Goal: Information Seeking & Learning: Check status

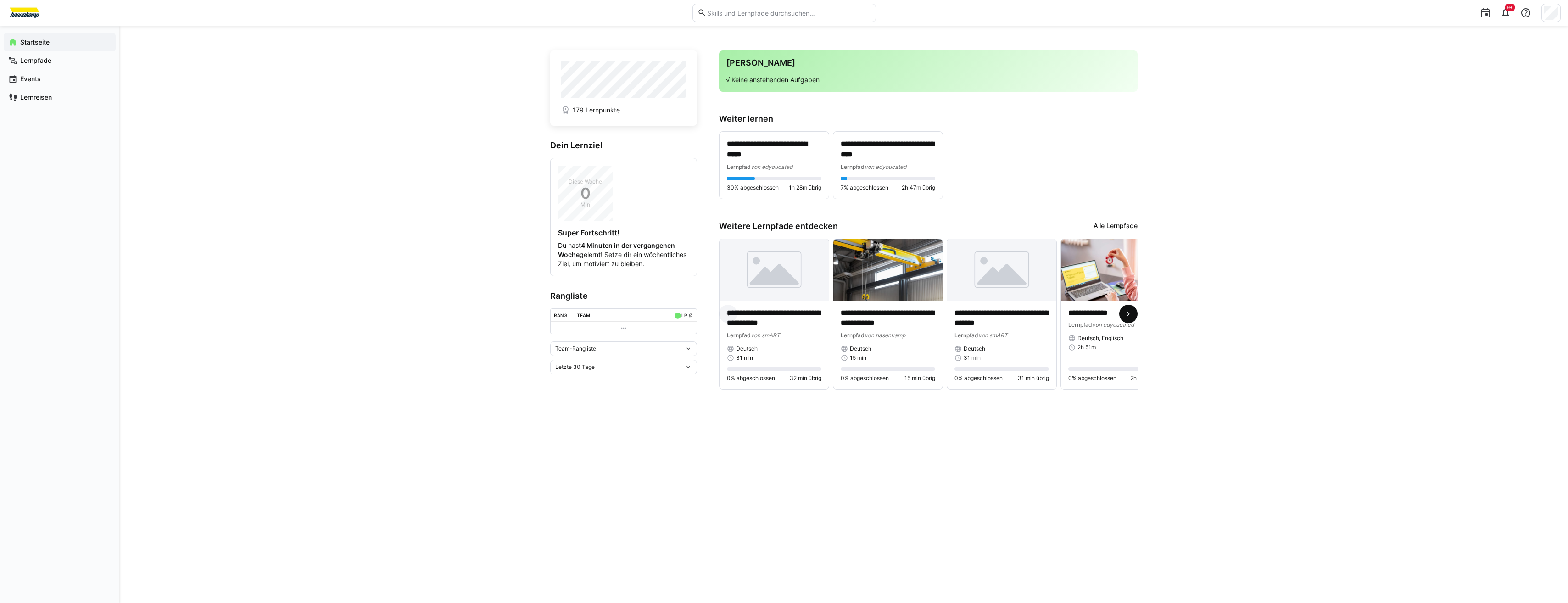
click at [1131, 318] on eds-icon at bounding box center [1129, 314] width 9 height 9
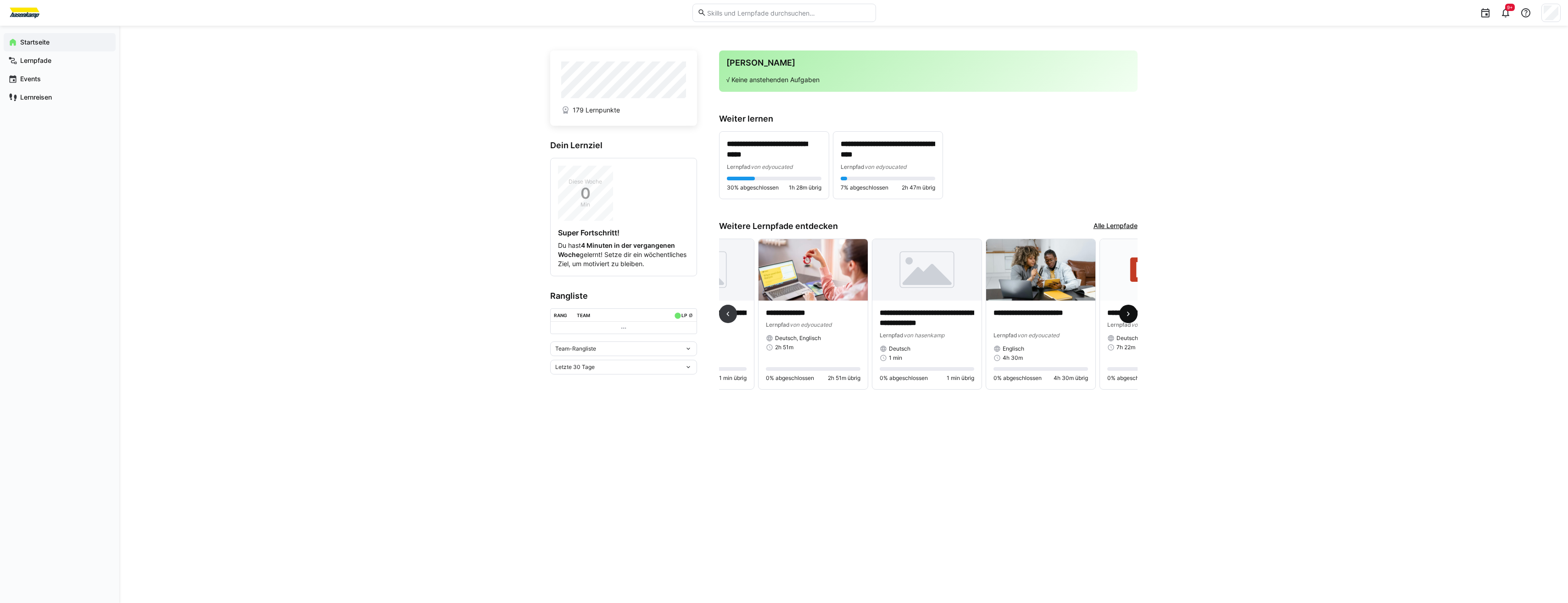
click at [1131, 318] on eds-icon at bounding box center [1129, 314] width 9 height 9
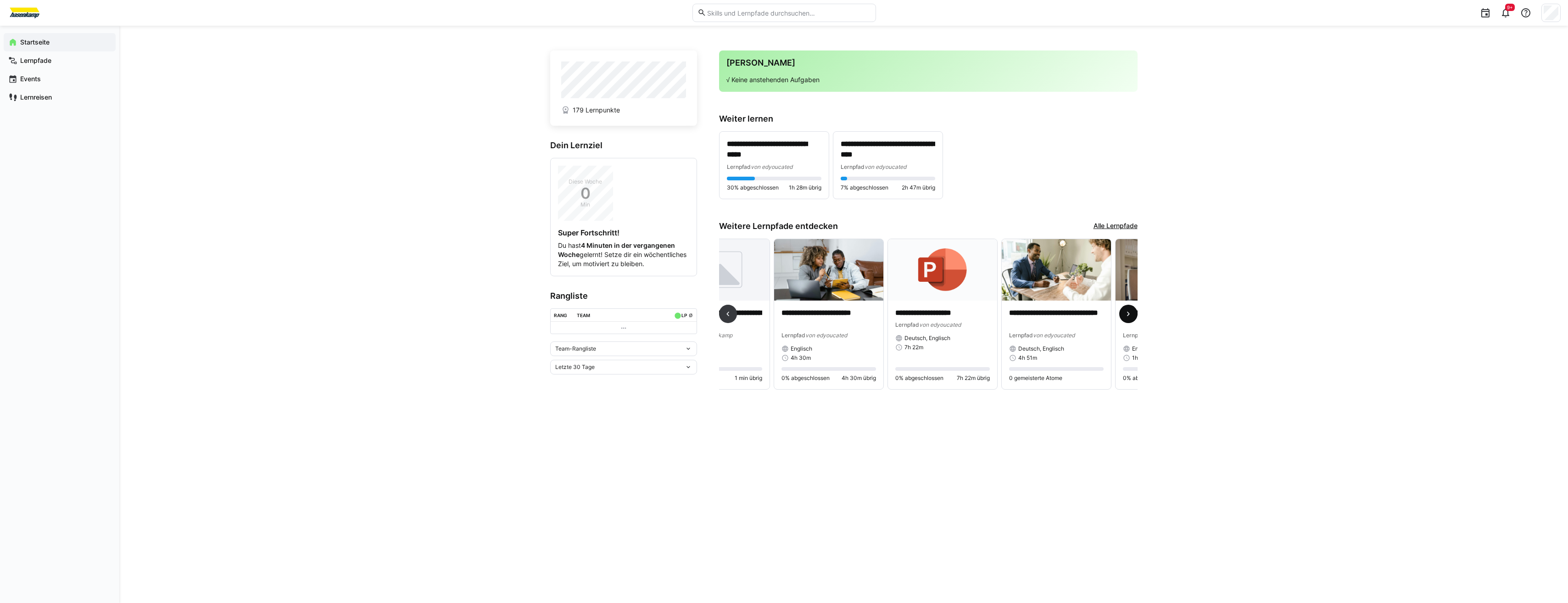
click at [1131, 318] on eds-icon at bounding box center [1129, 314] width 9 height 9
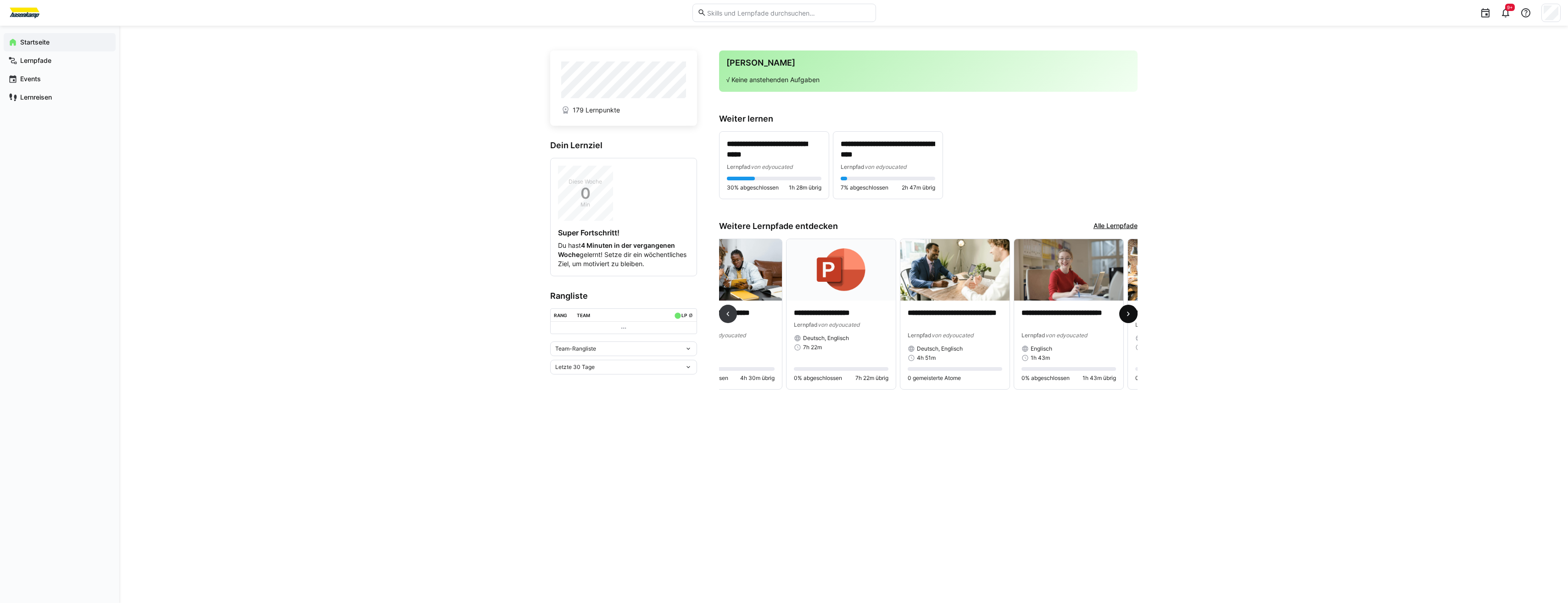
click at [1131, 318] on eds-icon at bounding box center [1129, 314] width 9 height 9
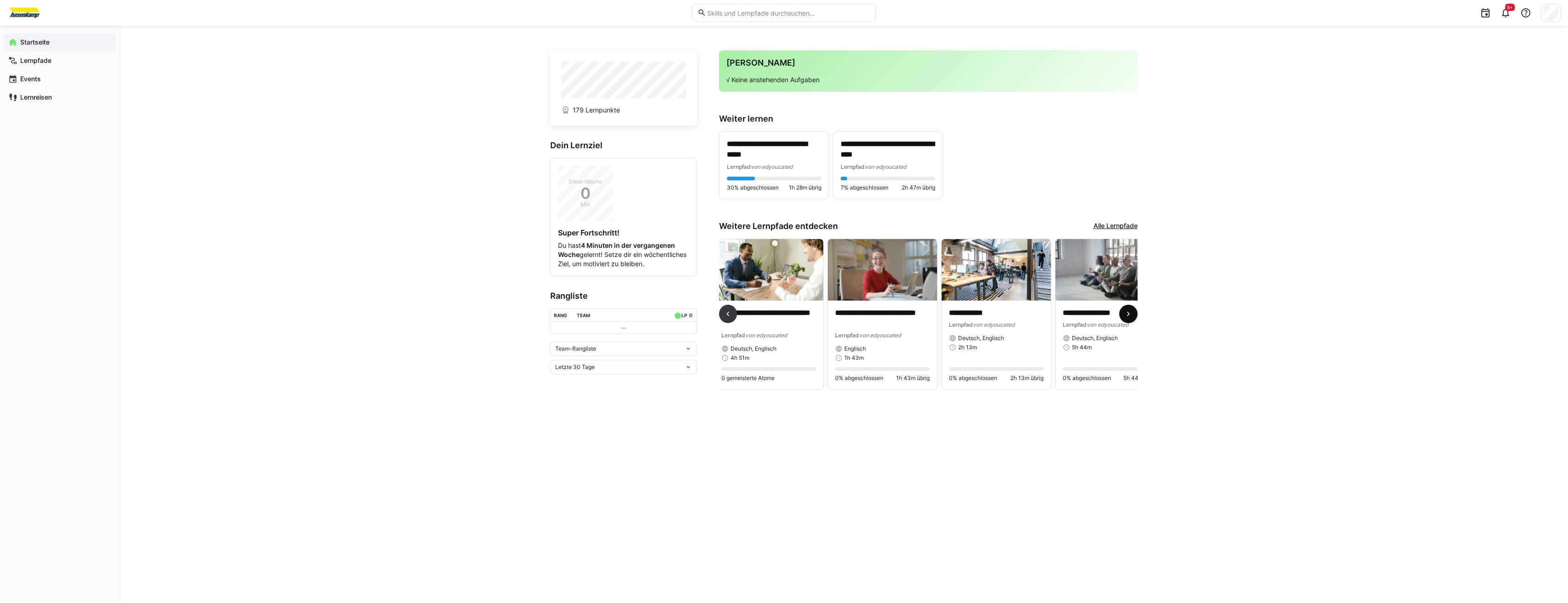
click at [1131, 318] on eds-icon at bounding box center [1129, 314] width 9 height 9
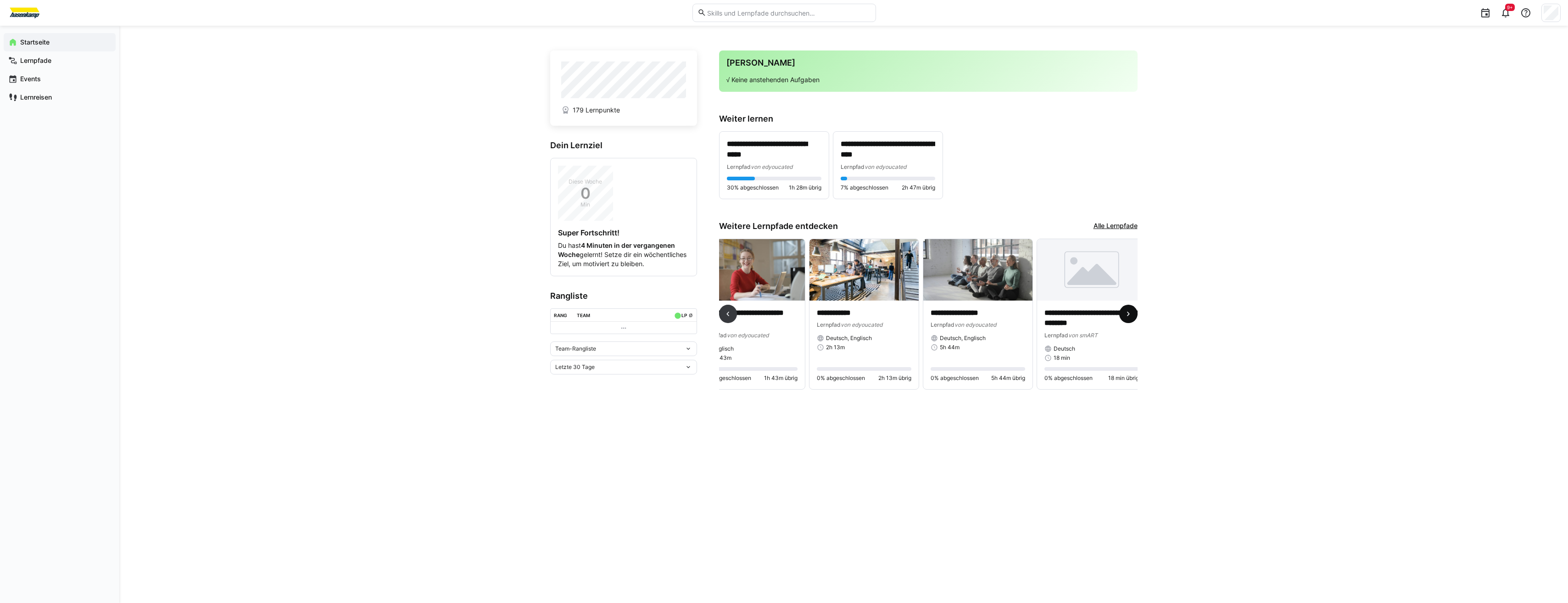
scroll to position [0, 943]
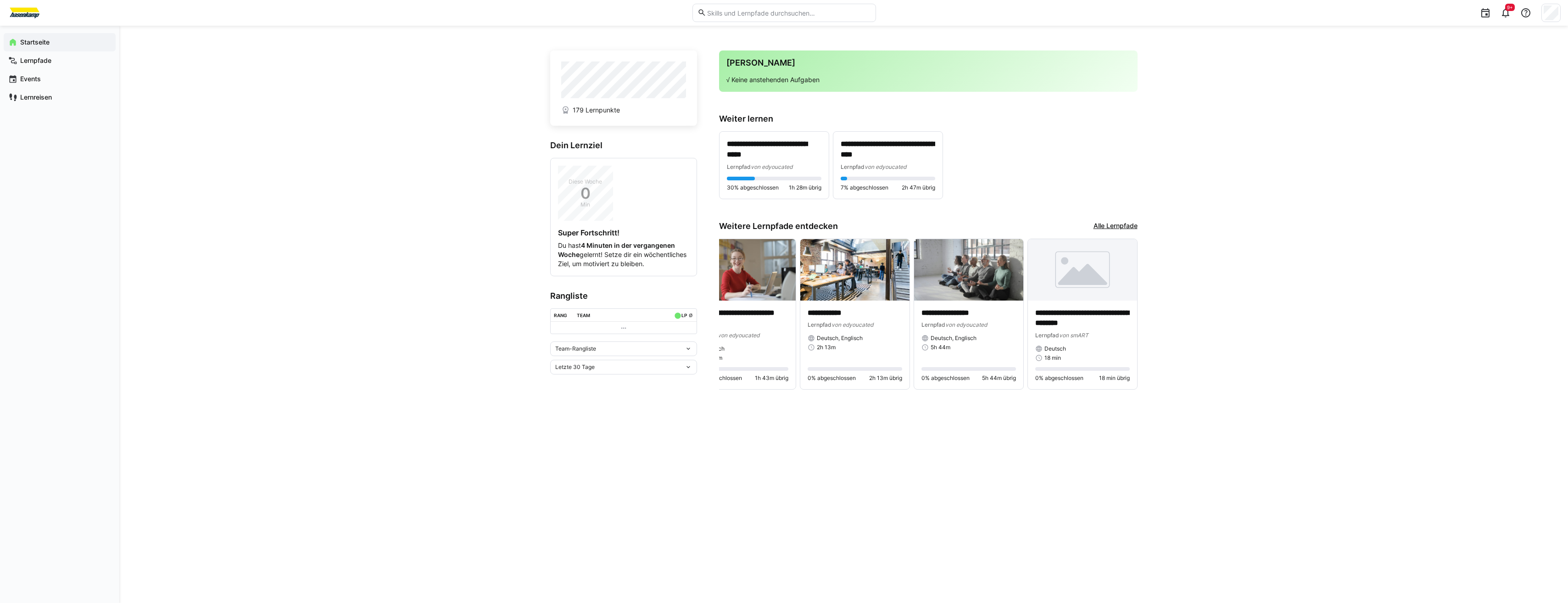
click at [1132, 227] on link "Alle Lernpfade" at bounding box center [1115, 226] width 44 height 10
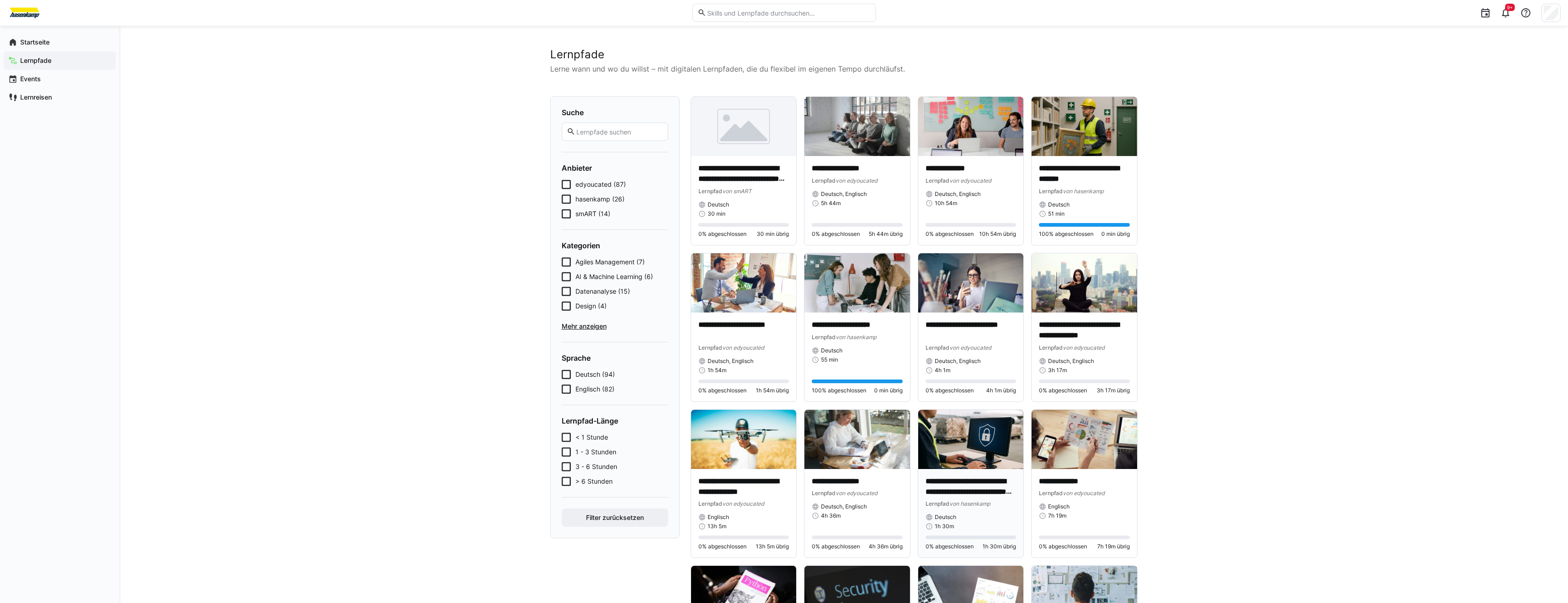
click at [960, 483] on p "**********" at bounding box center [971, 487] width 91 height 21
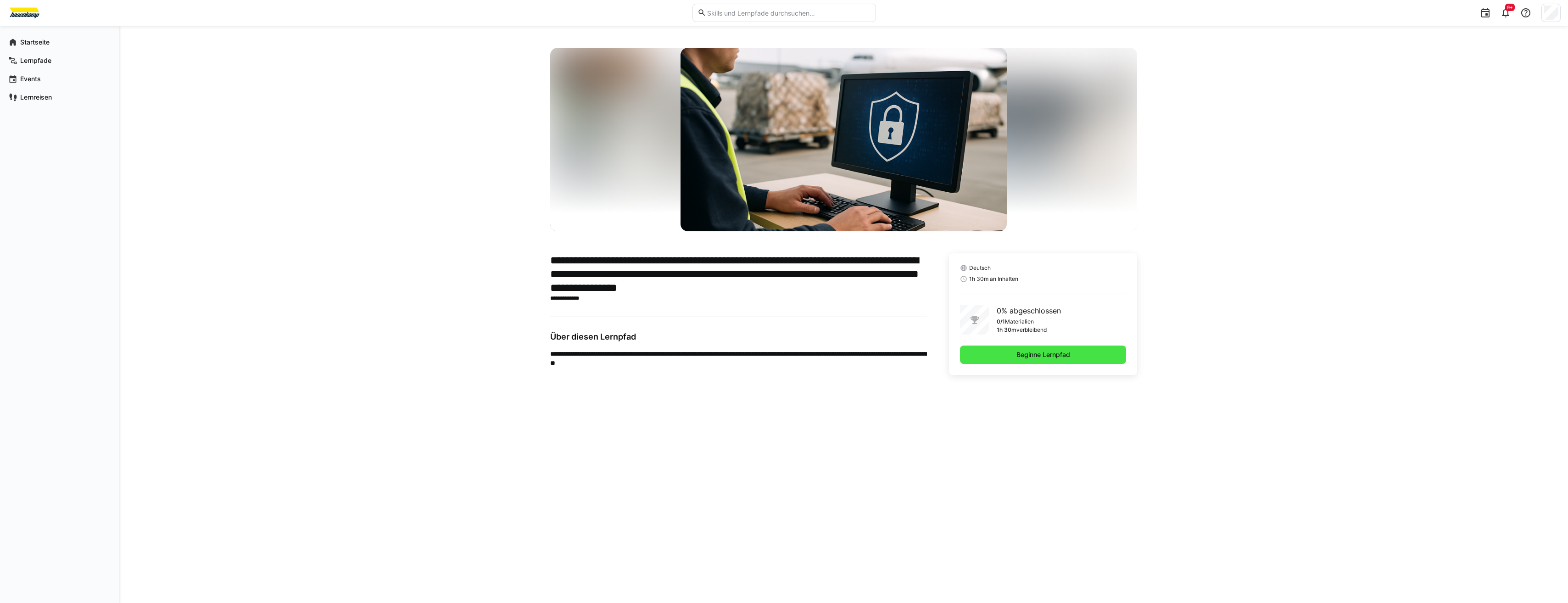
click at [1001, 355] on span "Beginne Lernpfad" at bounding box center [1043, 355] width 167 height 19
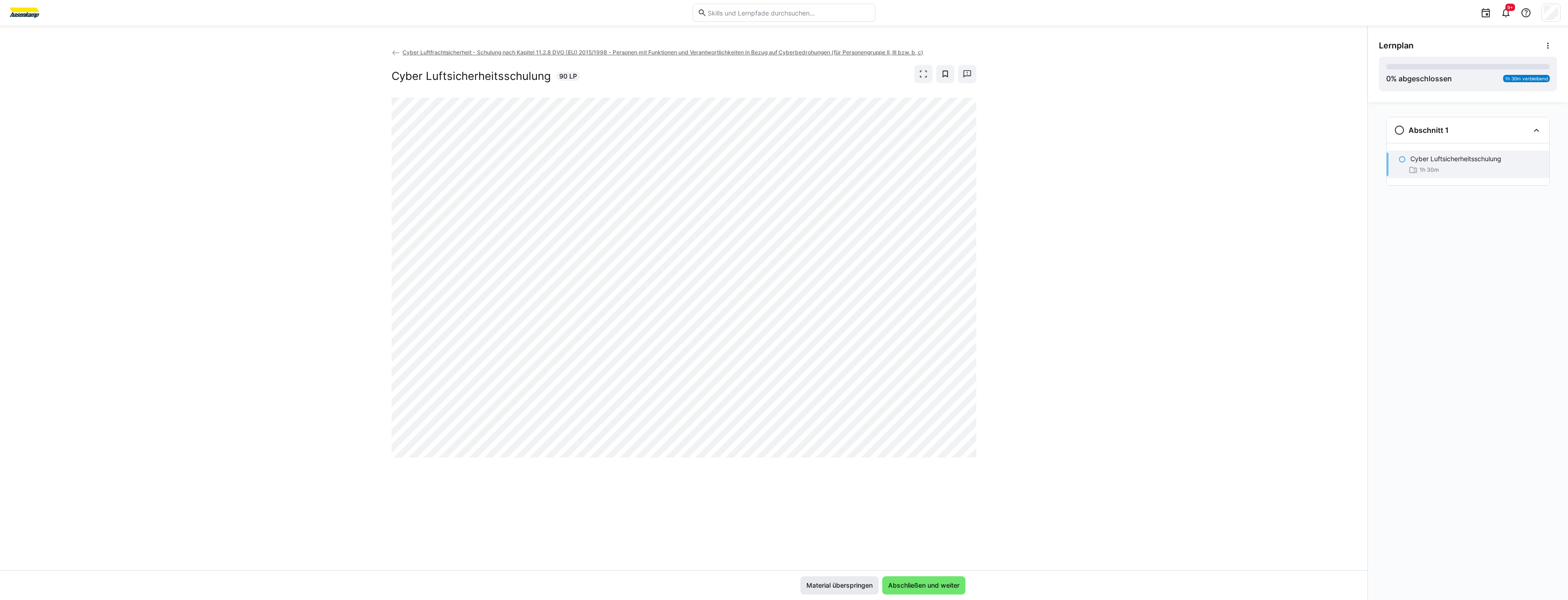
click at [857, 582] on span "Material überspringen" at bounding box center [839, 586] width 69 height 9
click at [910, 580] on span "Abschließen und weiter" at bounding box center [924, 586] width 83 height 19
click at [910, 584] on span "Abschließen und weiter" at bounding box center [923, 586] width 74 height 9
click at [909, 580] on span "Abschließen und weiter" at bounding box center [924, 586] width 83 height 19
click at [901, 577] on span "Abschließen und weiter" at bounding box center [924, 586] width 83 height 19
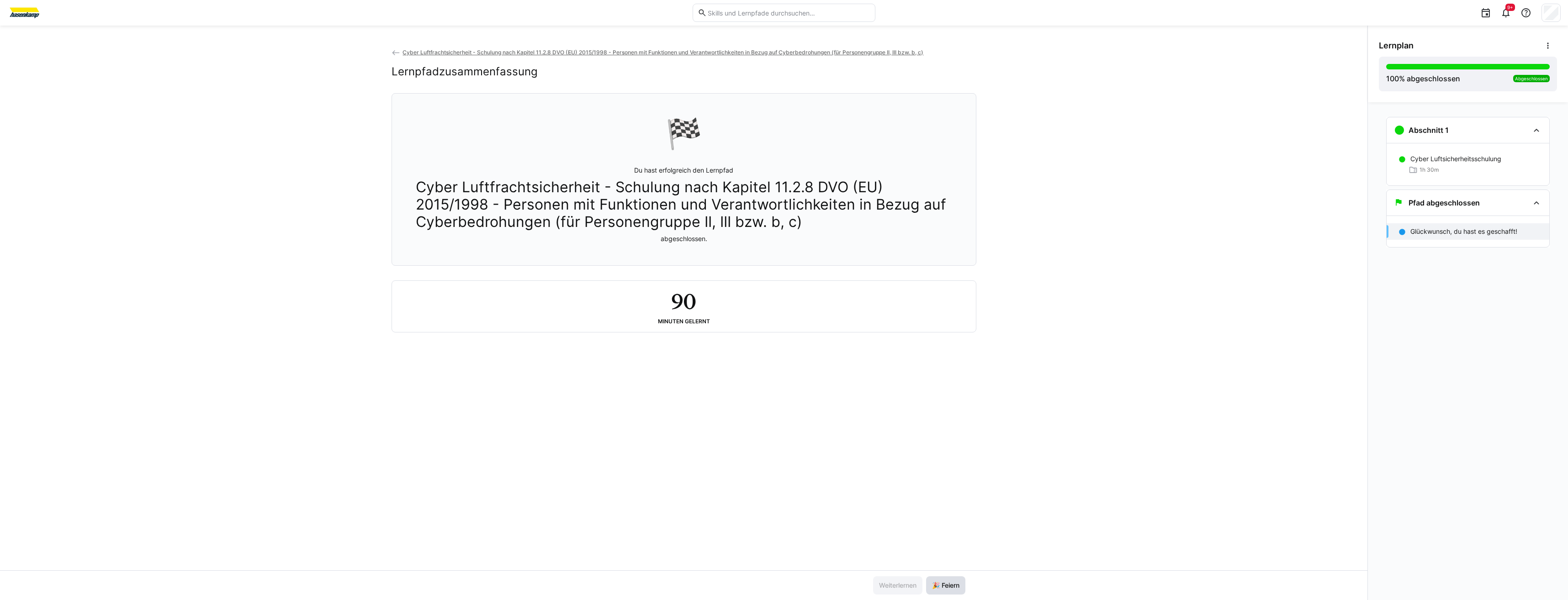
click at [949, 592] on span "🎉 Feiern" at bounding box center [946, 586] width 39 height 19
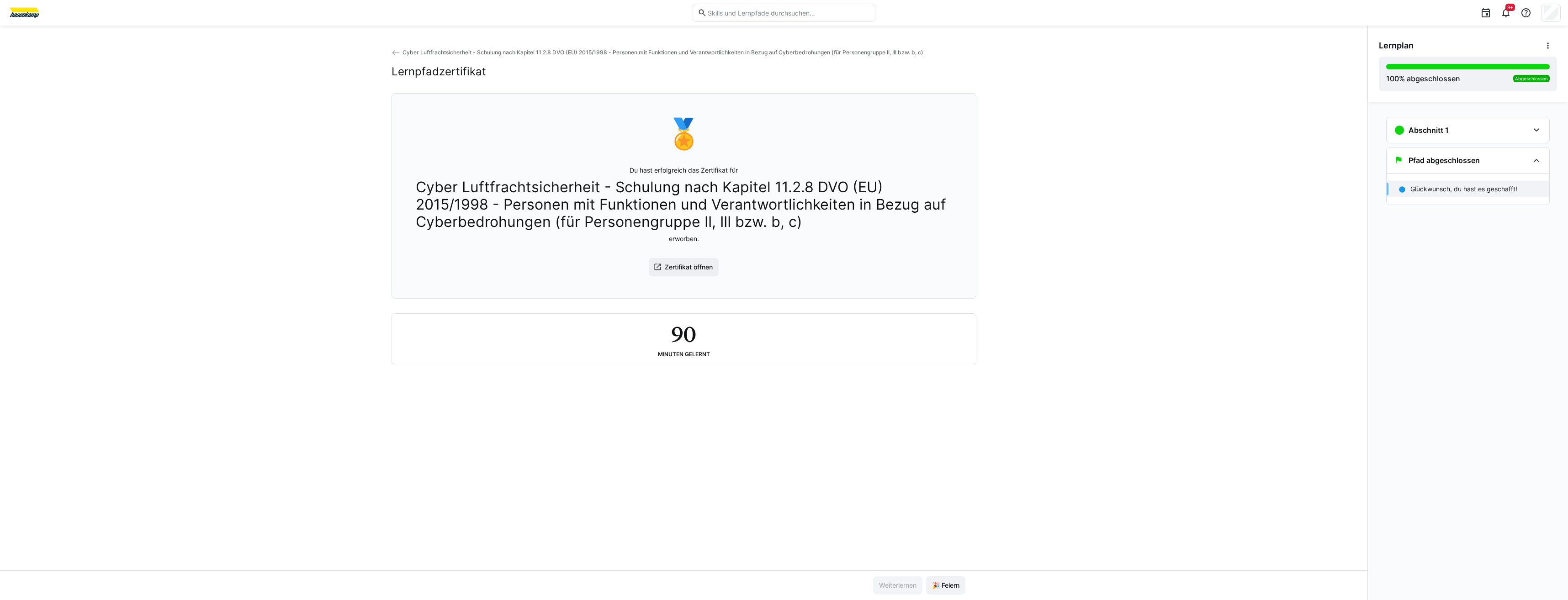
click at [482, 55] on span "Cyber Luftfrachtsicherheit - Schulung nach Kapitel 11.2.8 DVO (EU) 2015/1998 - …" at bounding box center [663, 52] width 521 height 7
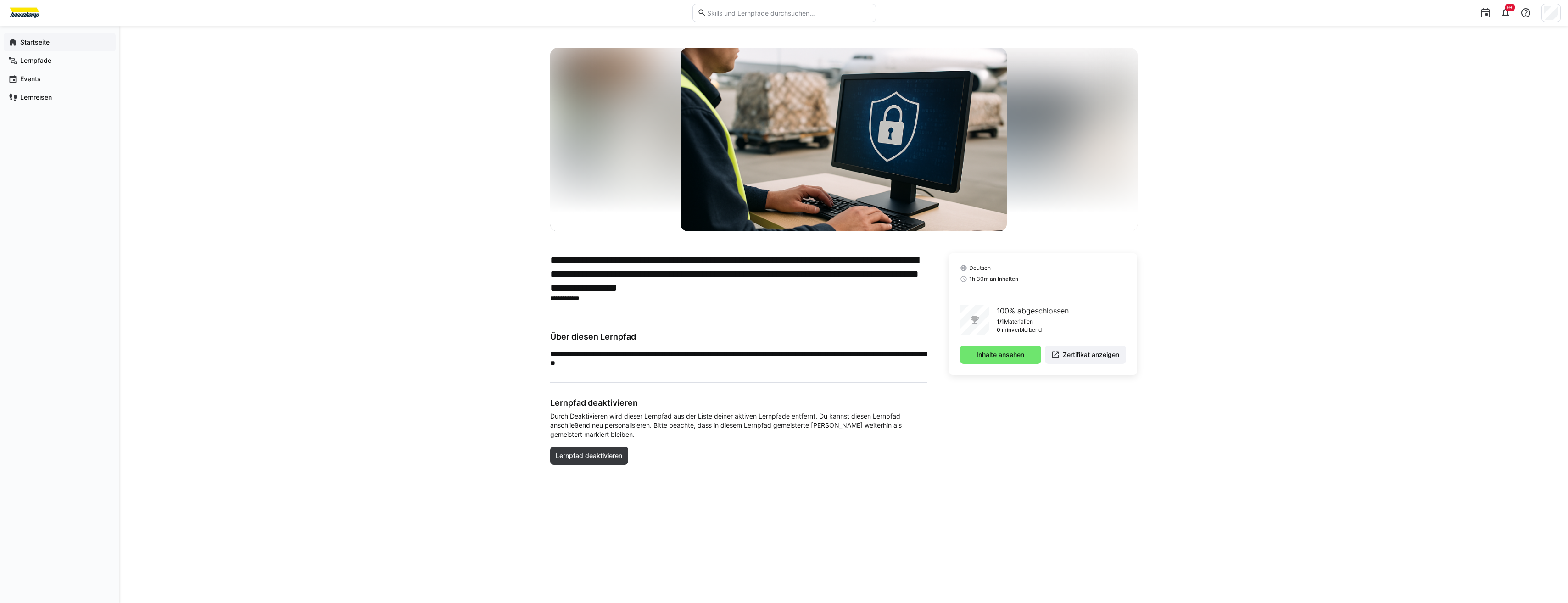
click at [0, 0] on app-navigation-label "Startseite" at bounding box center [0, 0] width 0 height 0
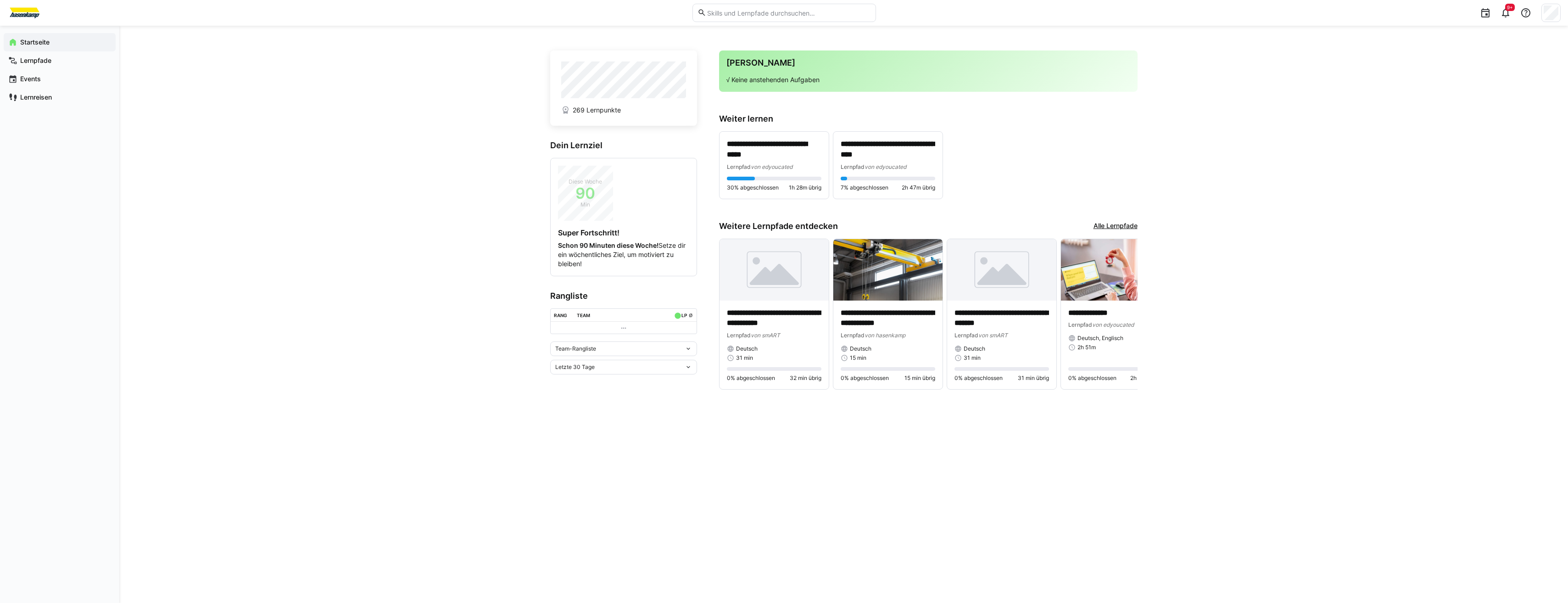
click at [1129, 227] on link "Alle Lernpfade" at bounding box center [1115, 226] width 44 height 10
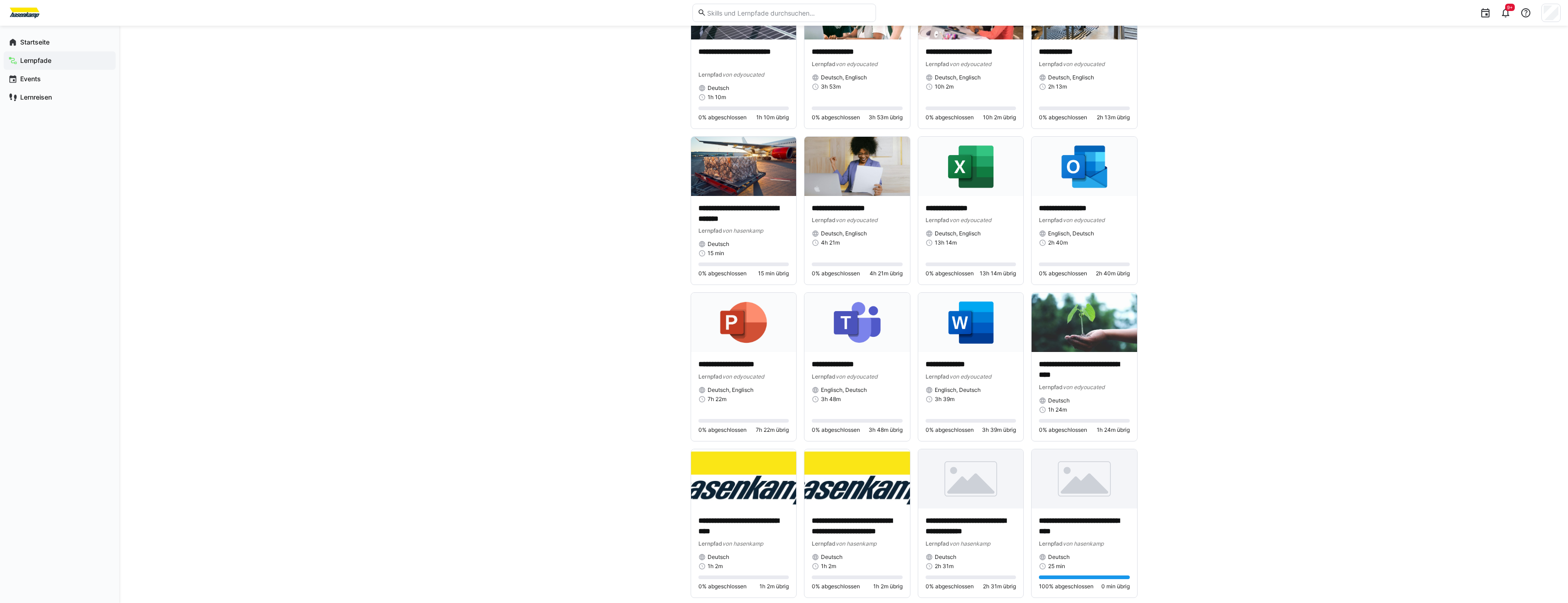
scroll to position [1699, 0]
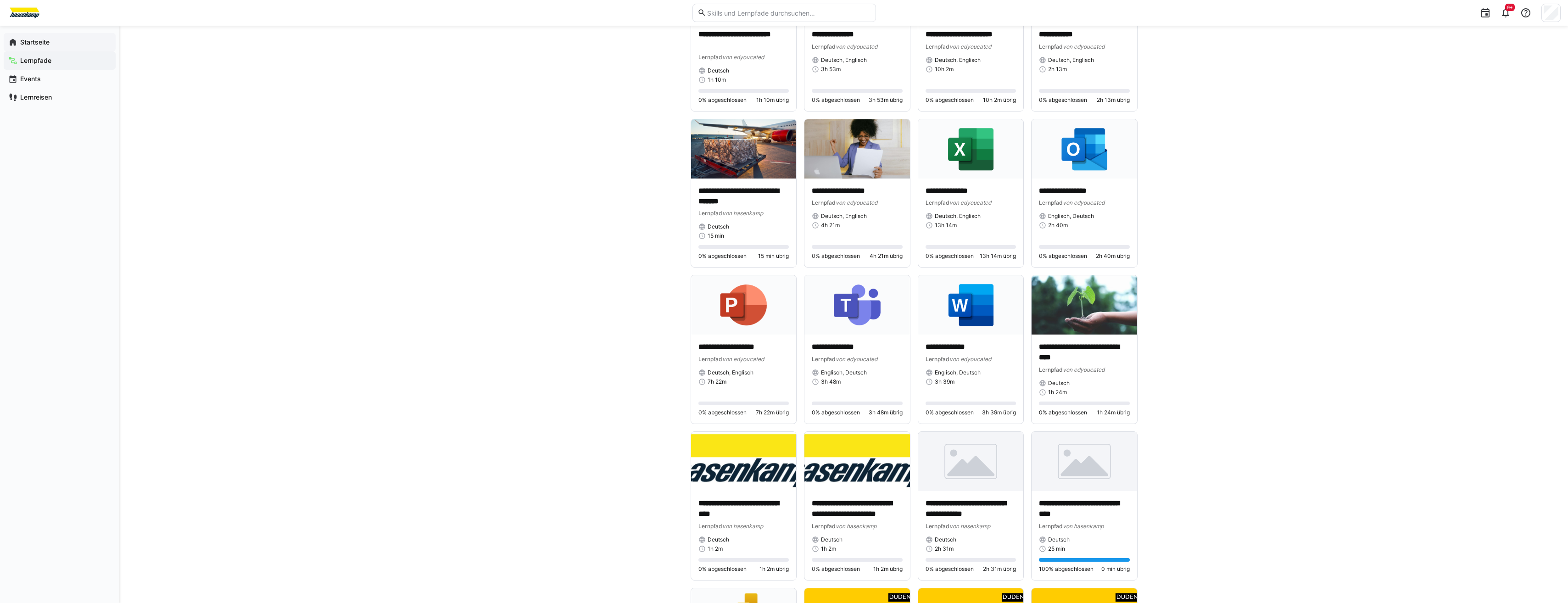
click at [24, 46] on span "Startseite" at bounding box center [64, 42] width 92 height 9
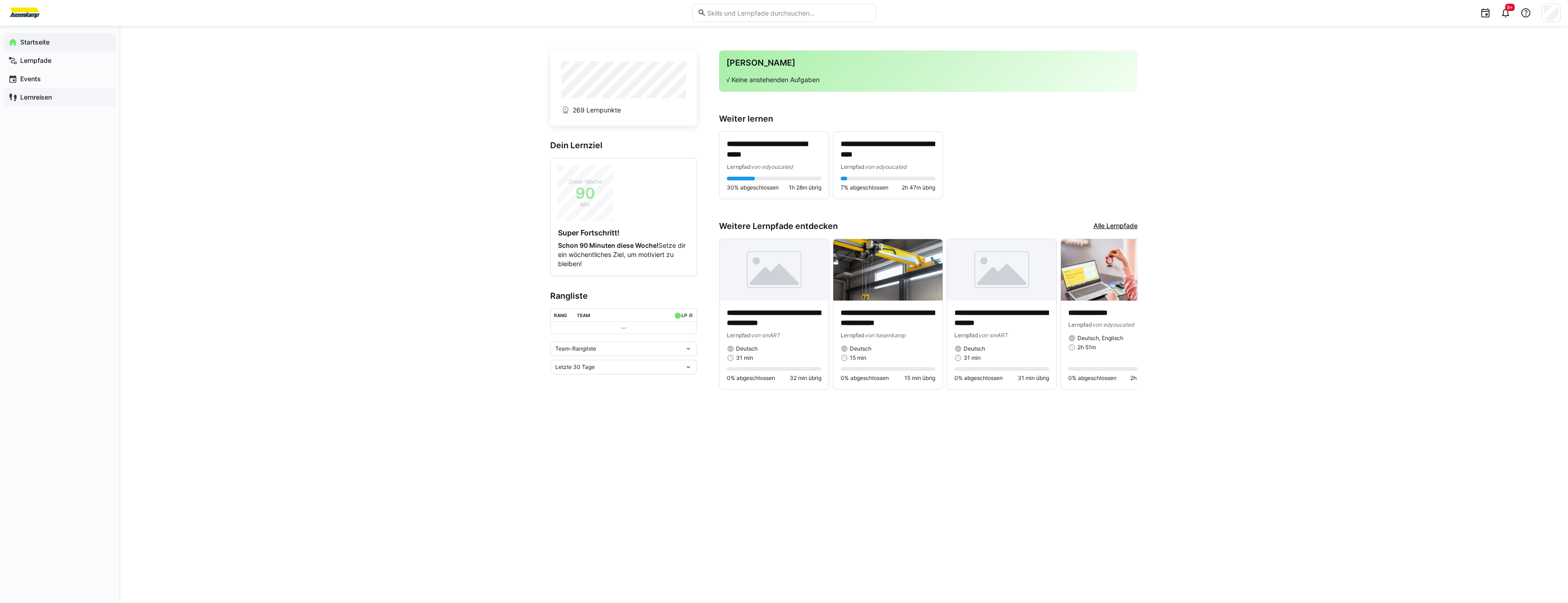
click at [71, 91] on div "Lernreisen" at bounding box center [60, 97] width 112 height 19
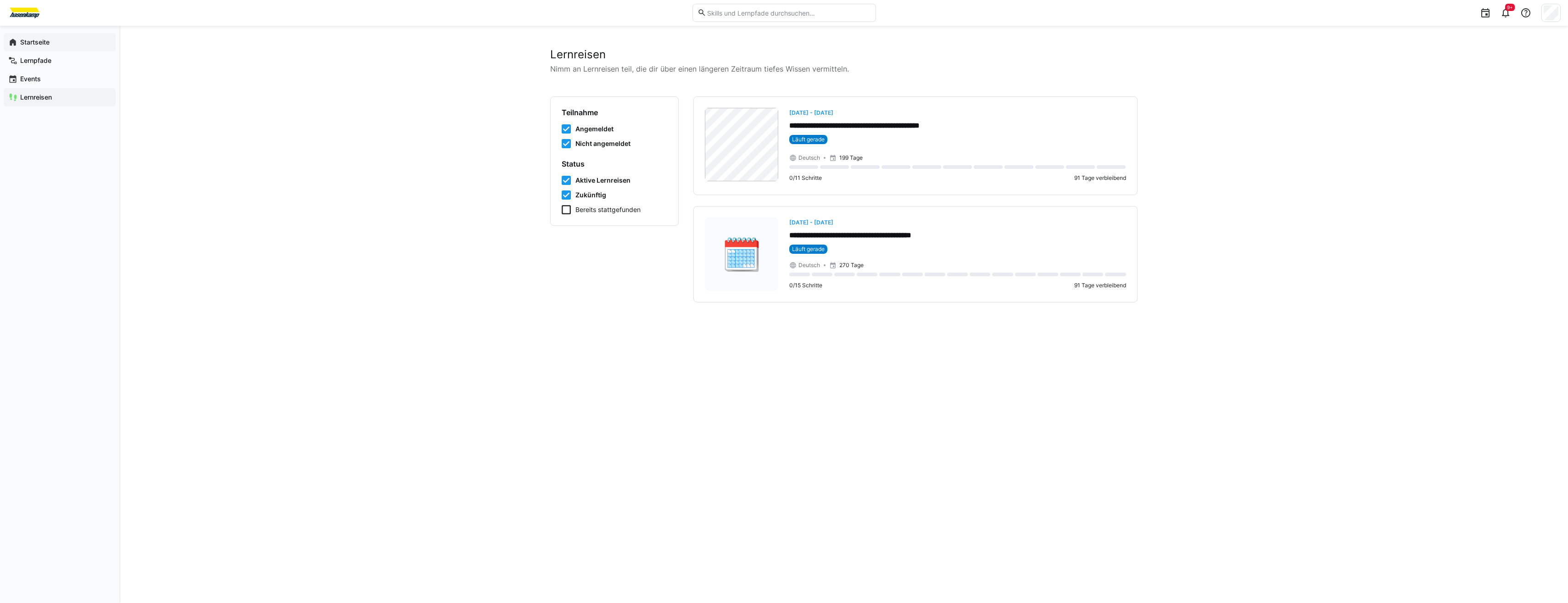
click at [60, 38] on span "Startseite" at bounding box center [64, 42] width 92 height 9
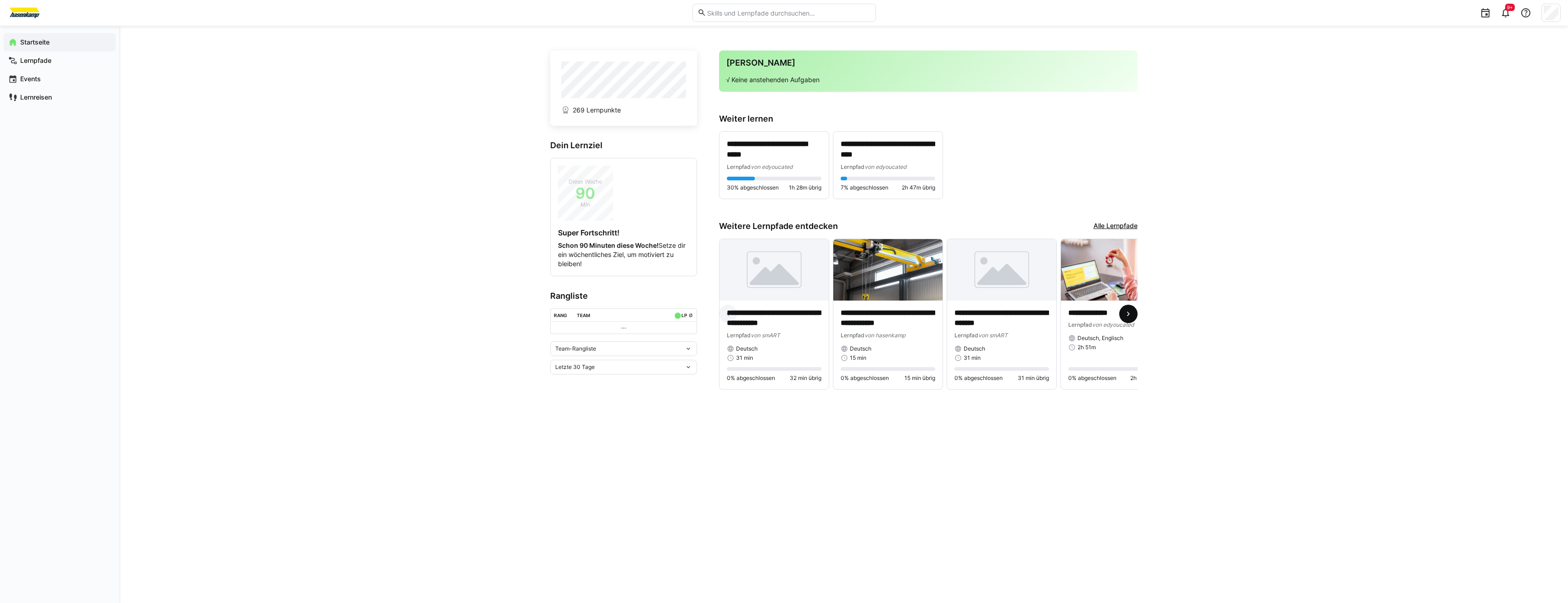
click at [1132, 322] on span at bounding box center [1129, 314] width 19 height 19
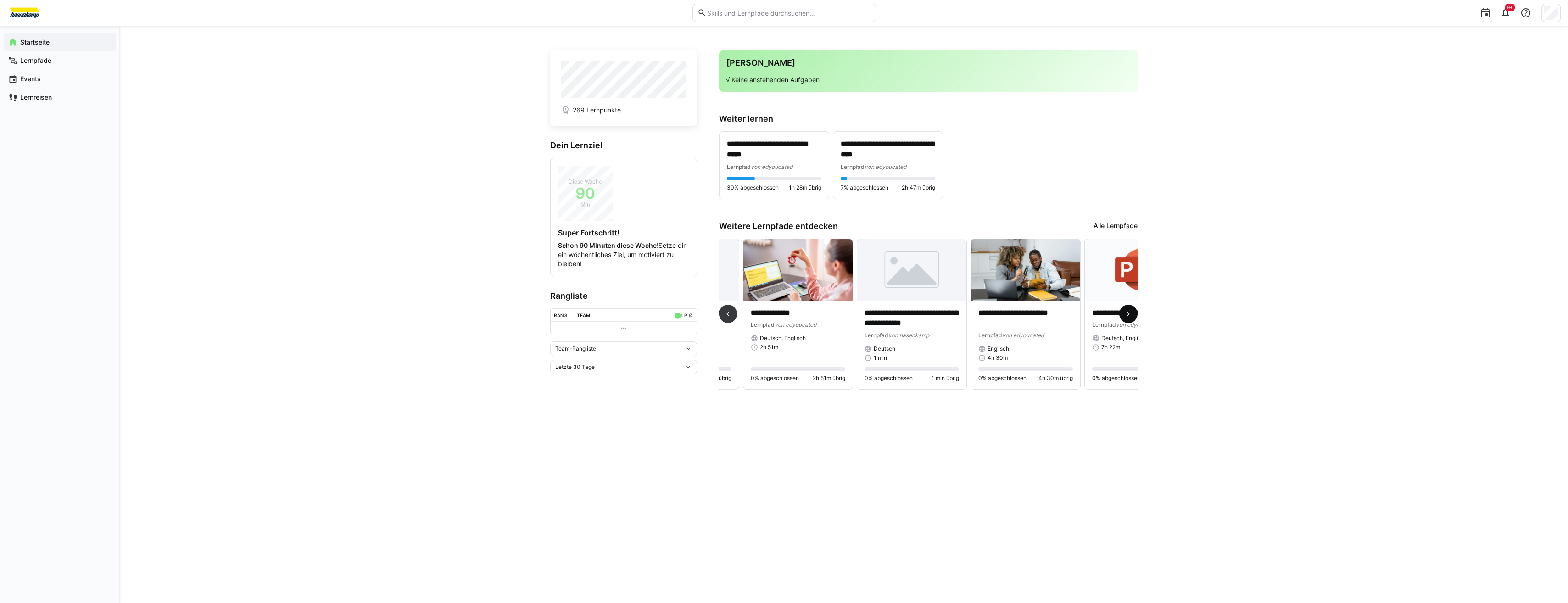
scroll to position [0, 341]
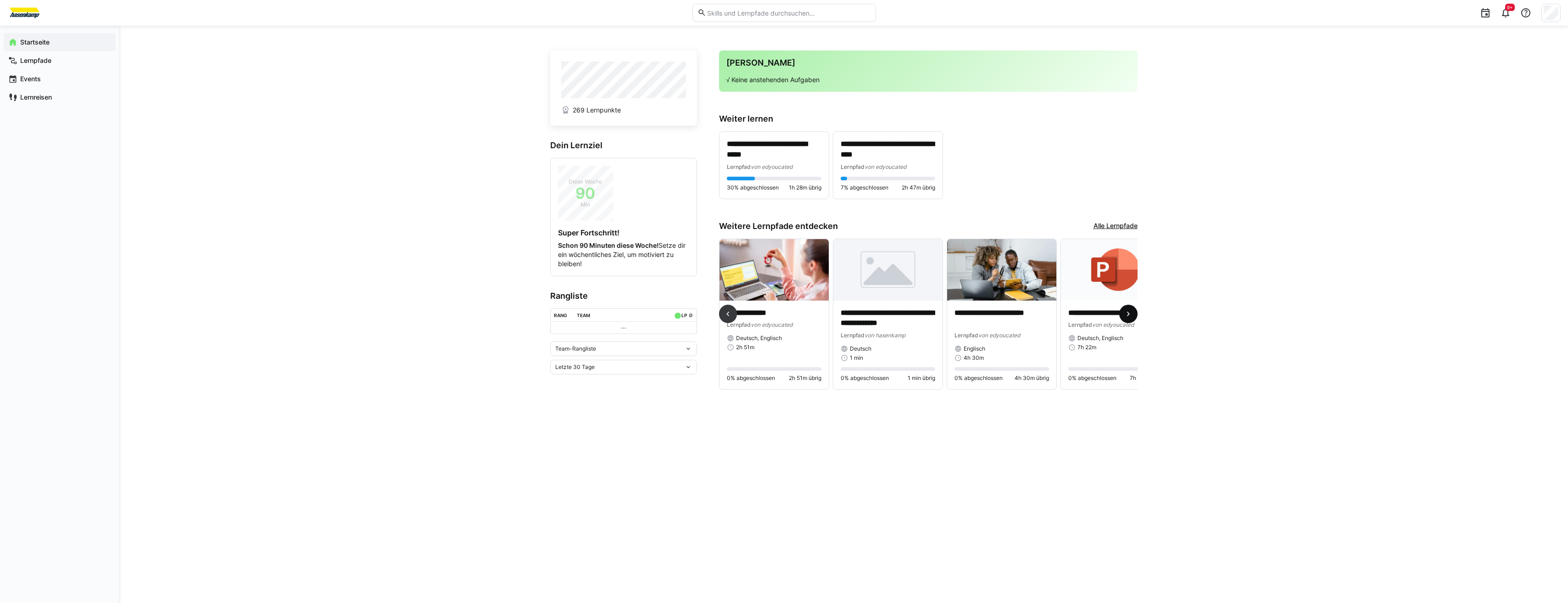
click at [1132, 322] on span at bounding box center [1129, 314] width 19 height 19
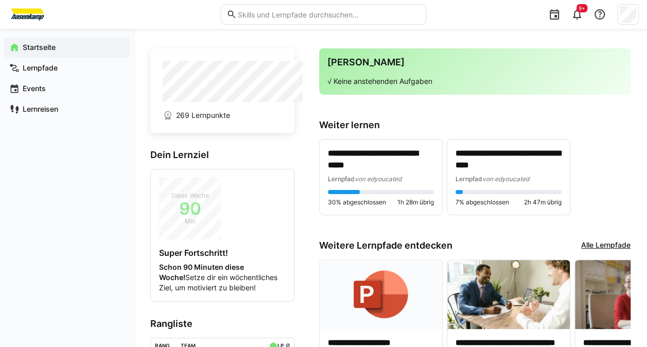
scroll to position [0, 766]
click at [580, 17] on eds-icon at bounding box center [577, 14] width 12 height 12
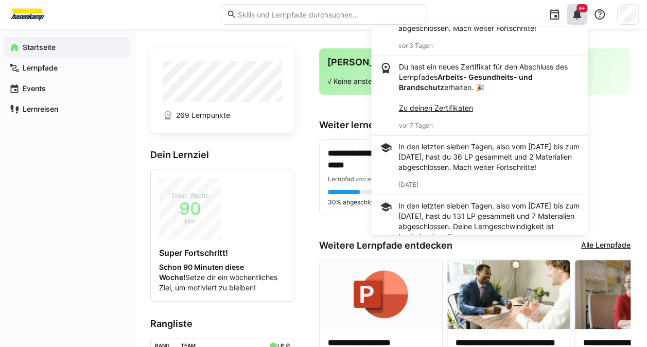
scroll to position [123, 0]
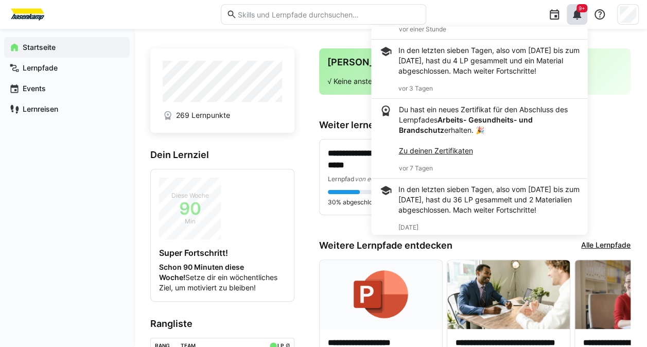
click at [100, 212] on div "Startseite Lernpfade Events Lernreisen" at bounding box center [67, 188] width 134 height 318
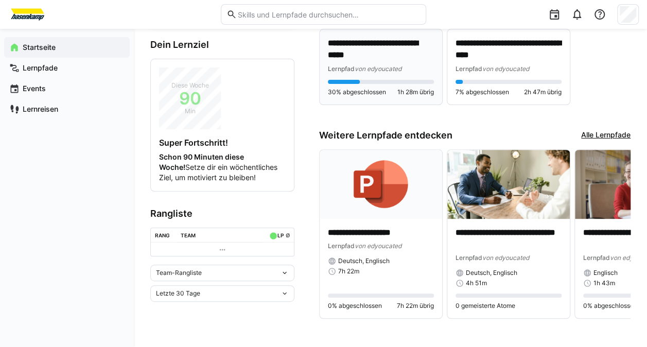
scroll to position [111, 0]
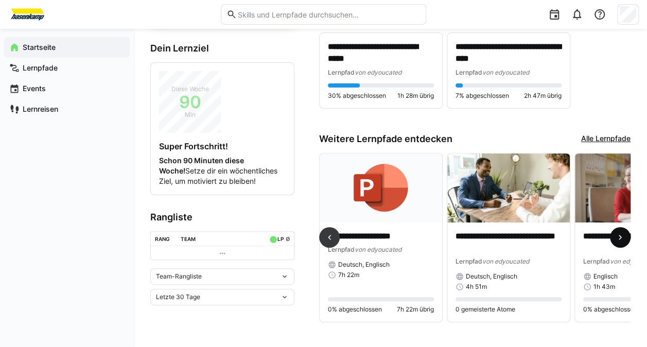
click at [627, 230] on span at bounding box center [620, 237] width 21 height 21
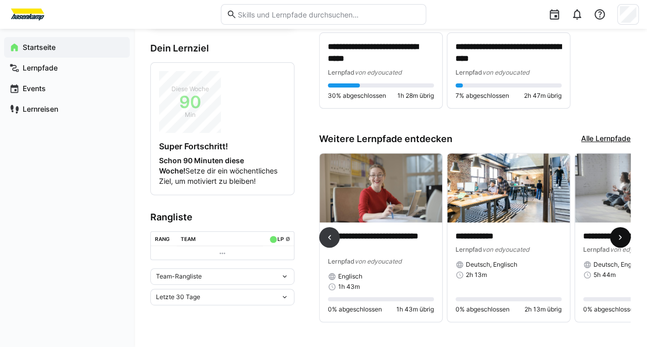
click at [627, 230] on span at bounding box center [620, 237] width 21 height 21
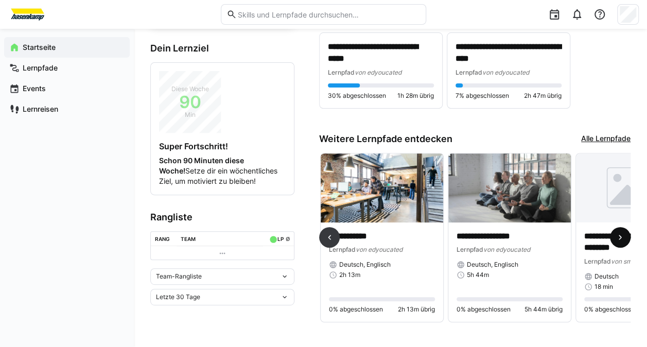
scroll to position [0, 1216]
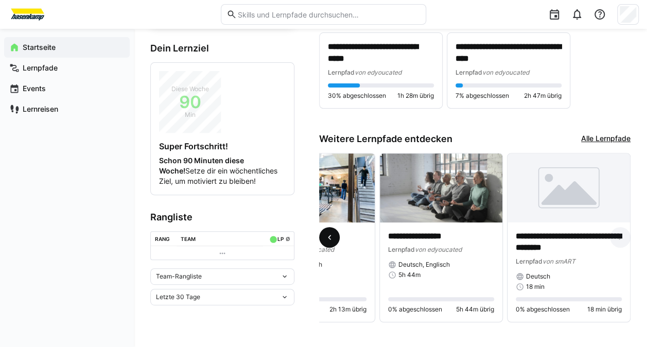
click at [338, 236] on span at bounding box center [329, 237] width 21 height 21
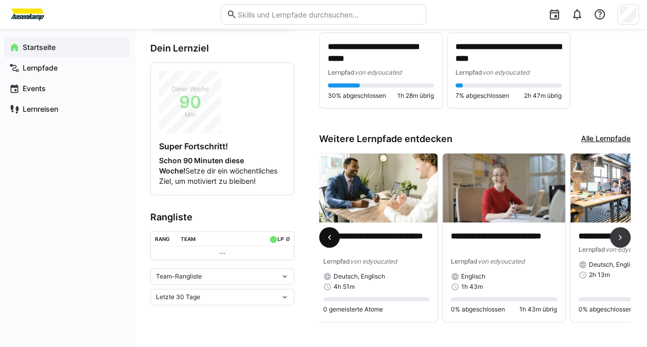
click at [338, 236] on span at bounding box center [329, 237] width 21 height 21
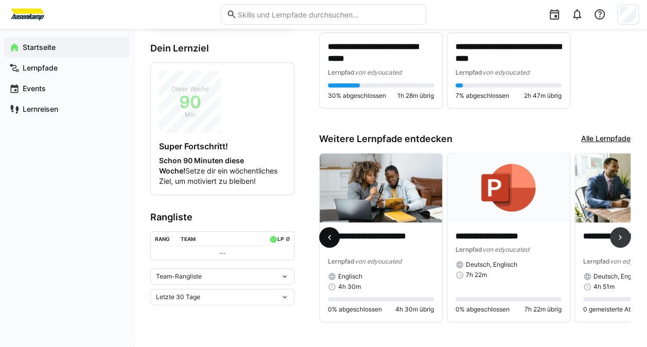
click at [338, 236] on span at bounding box center [329, 237] width 21 height 21
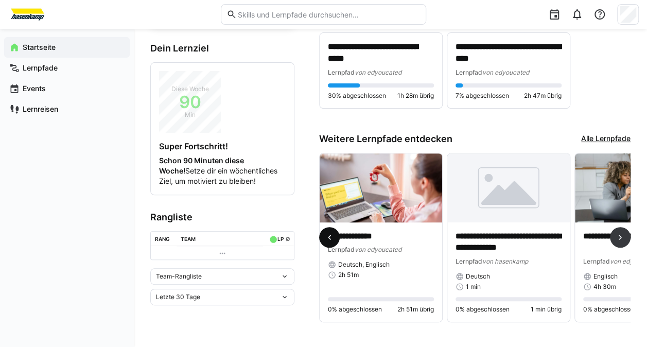
click at [338, 236] on span at bounding box center [329, 237] width 21 height 21
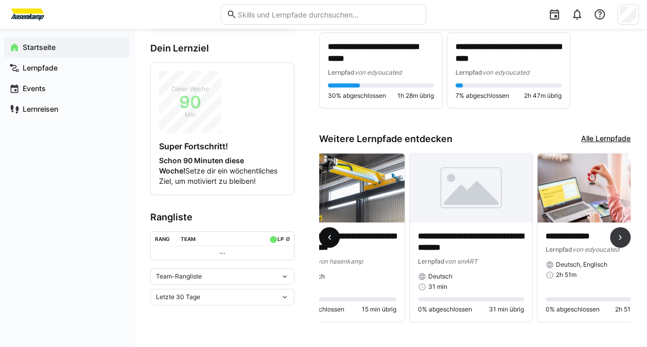
scroll to position [0, 128]
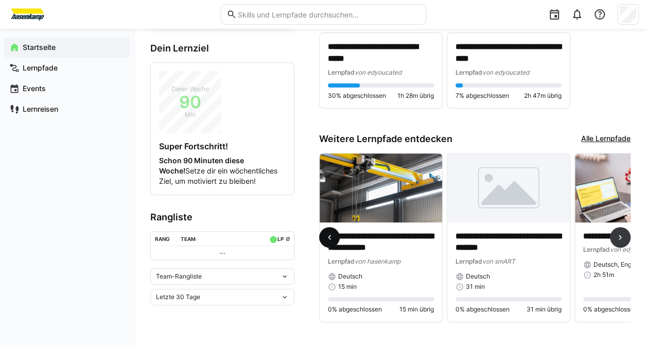
click at [338, 236] on span at bounding box center [329, 237] width 21 height 21
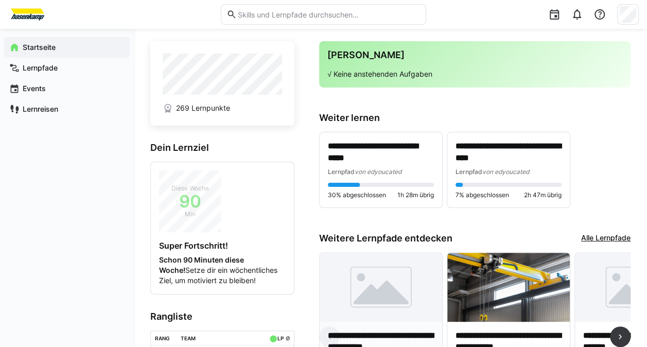
scroll to position [0, 0]
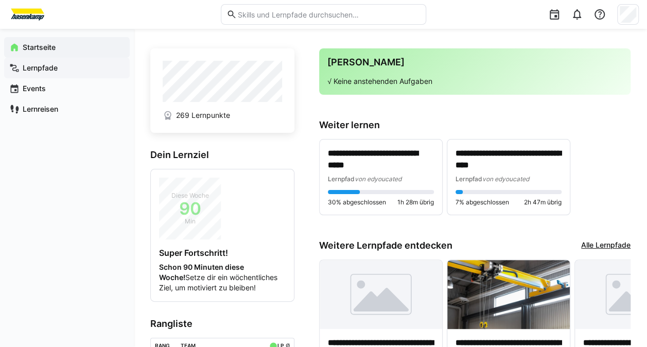
click at [62, 72] on span "Lernpfade" at bounding box center [72, 68] width 103 height 10
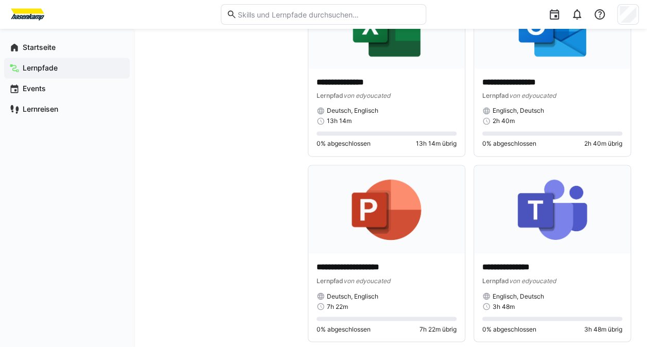
scroll to position [4561, 0]
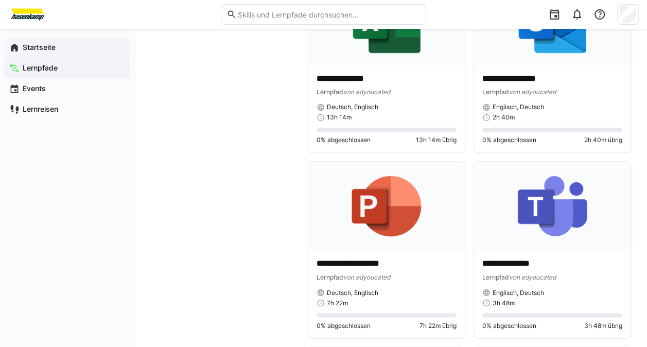
click at [0, 0] on app-navigation-label "Startseite" at bounding box center [0, 0] width 0 height 0
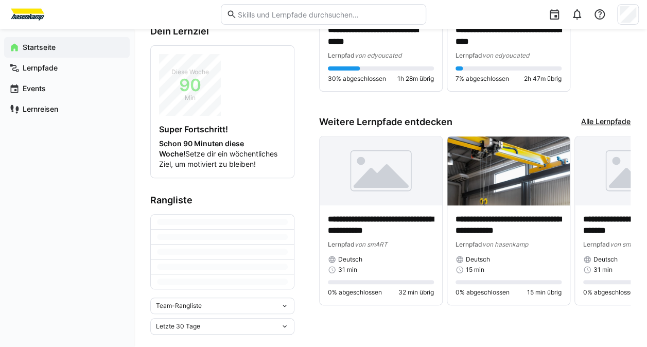
scroll to position [111, 0]
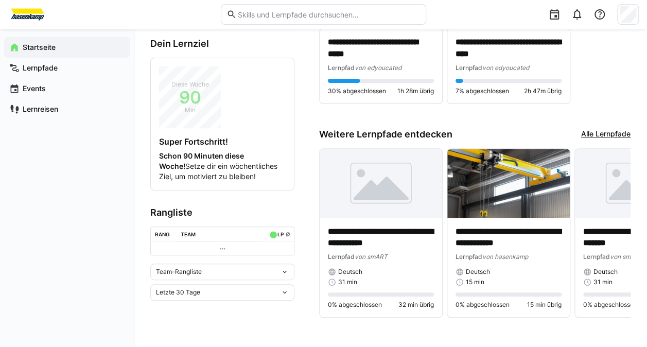
click at [595, 134] on link "Alle Lernpfade" at bounding box center [605, 134] width 49 height 11
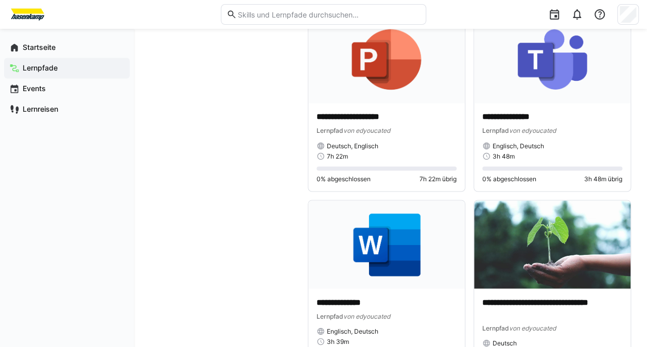
scroll to position [4973, 0]
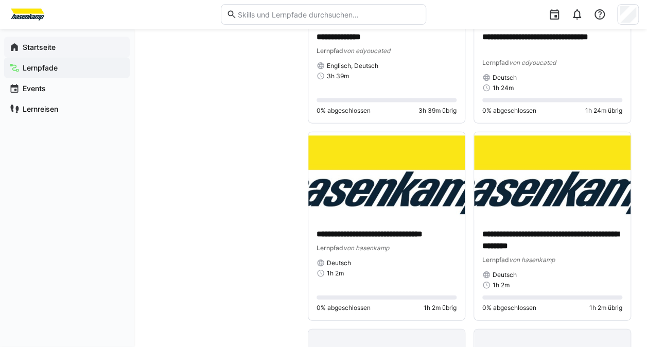
click at [58, 43] on span "Startseite" at bounding box center [72, 47] width 103 height 10
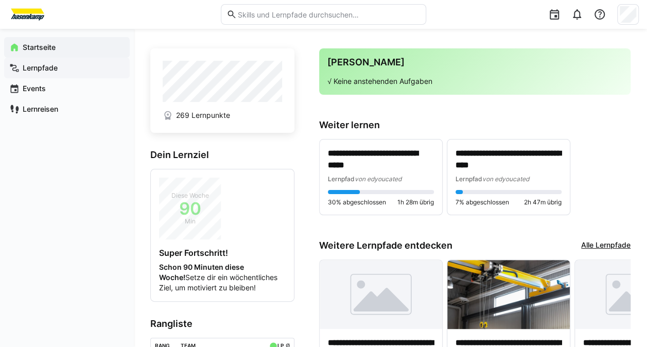
click at [92, 71] on span "Lernpfade" at bounding box center [72, 68] width 103 height 10
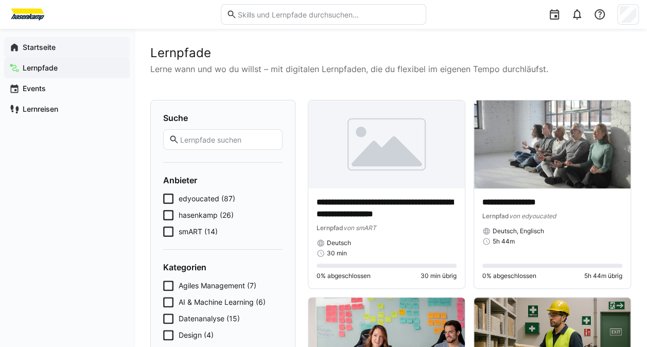
click at [35, 37] on div "Startseite" at bounding box center [67, 47] width 126 height 21
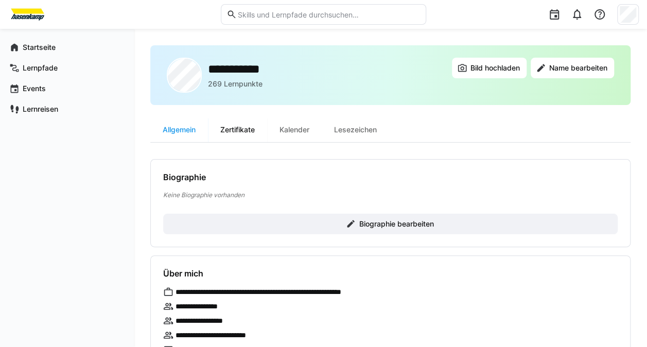
click at [235, 130] on div "Zertifikate" at bounding box center [237, 129] width 59 height 25
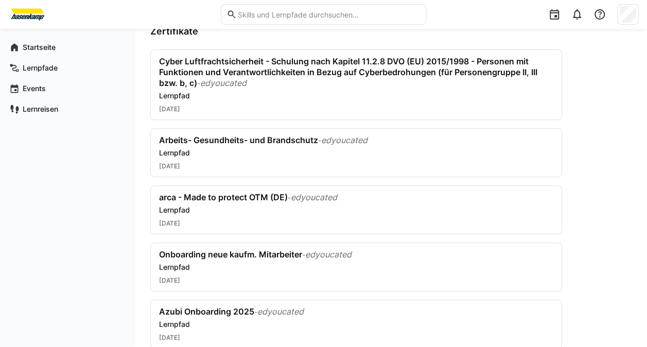
scroll to position [148, 0]
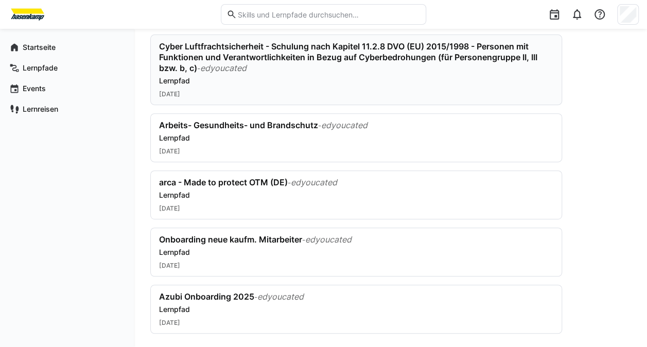
click at [165, 72] on div "Cyber Luftfrachtsicherheit - Schulung nach Kapitel 11.2.8 DVO (EU) 2015/1998 - …" at bounding box center [354, 57] width 390 height 32
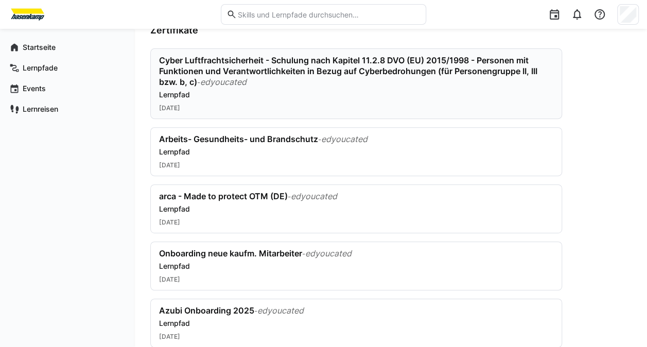
scroll to position [0, 0]
